Goal: Find specific page/section: Find specific page/section

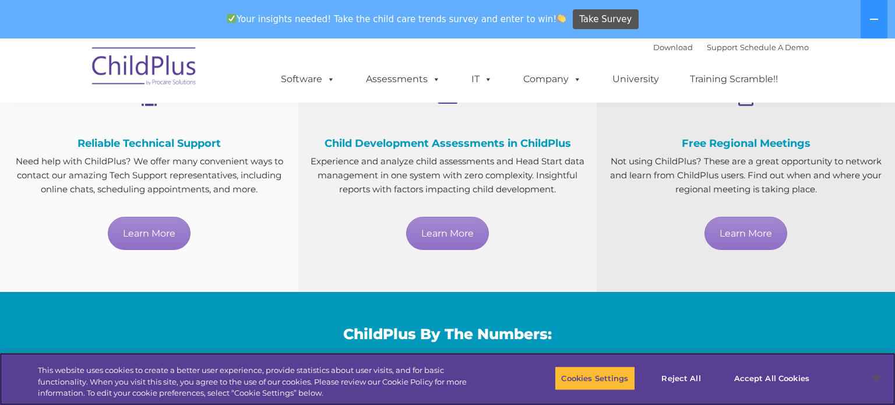
scroll to position [700, 0]
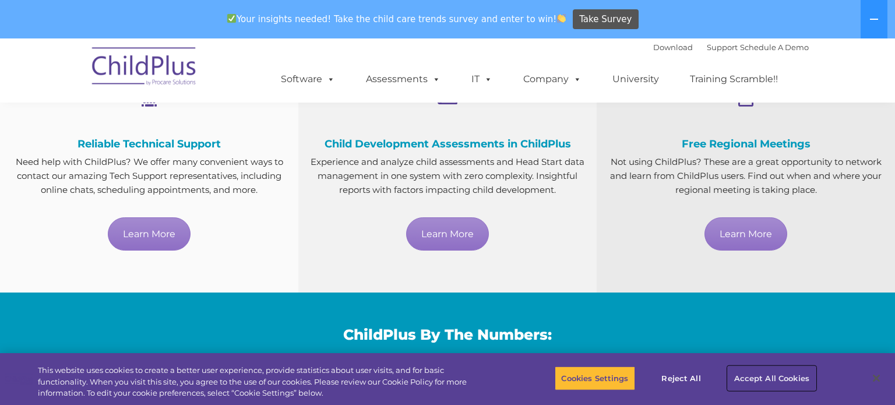
click at [742, 378] on button "Accept All Cookies" at bounding box center [772, 378] width 88 height 24
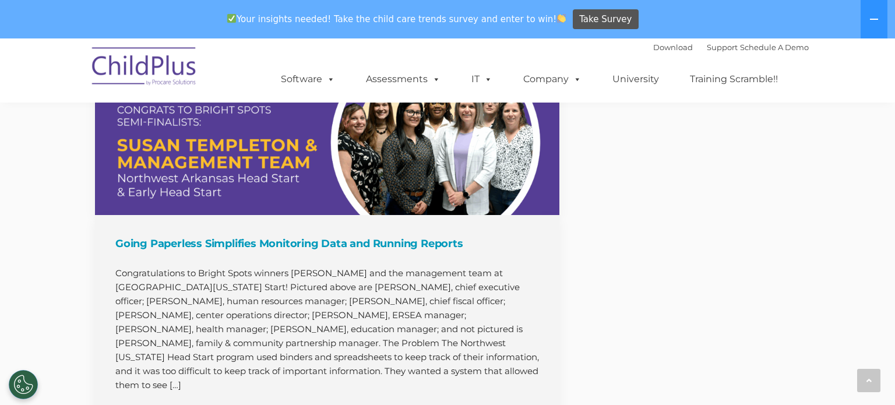
scroll to position [0, 0]
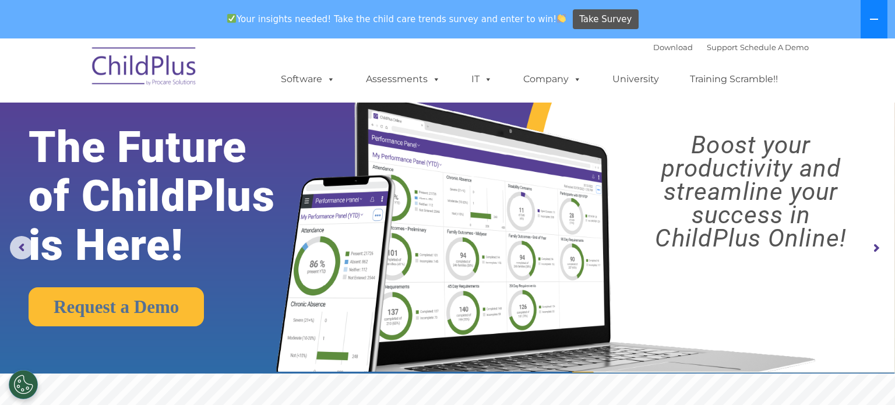
click at [869, 24] on button at bounding box center [874, 19] width 27 height 38
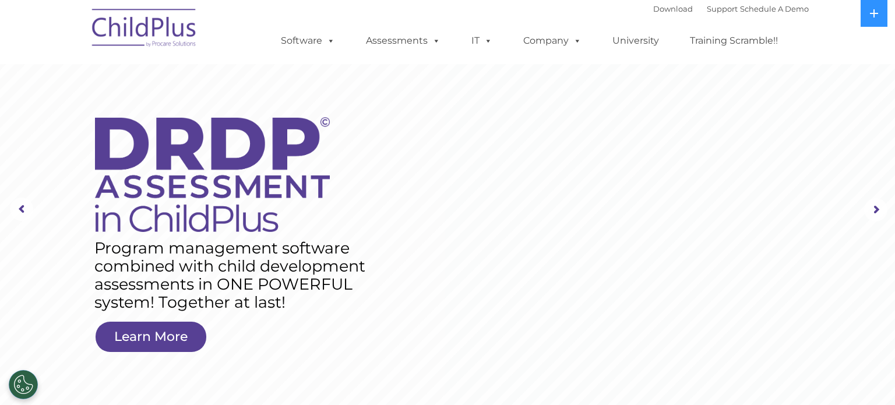
click at [149, 34] on img at bounding box center [144, 30] width 117 height 58
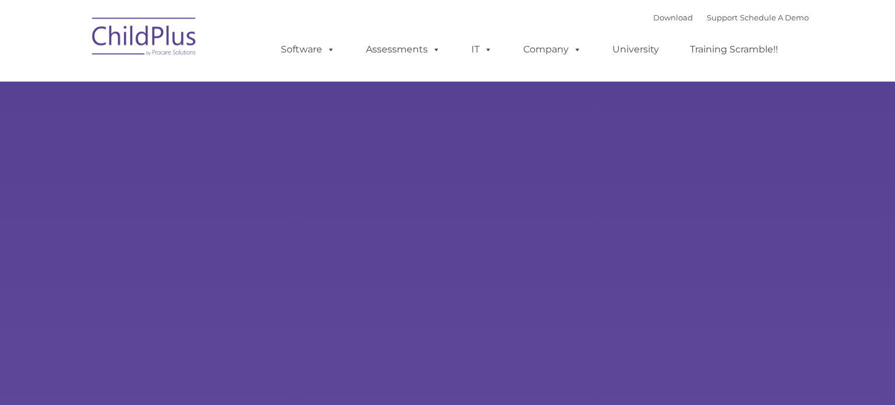
type input ""
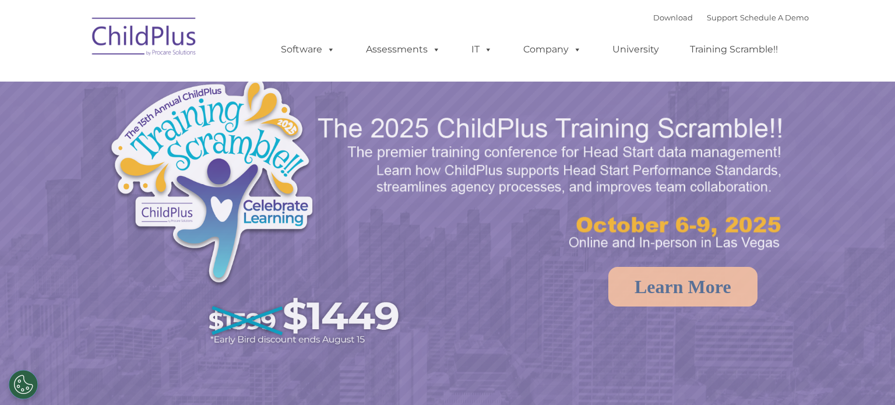
select select "MEDIUM"
